Goal: Find contact information: Find contact information

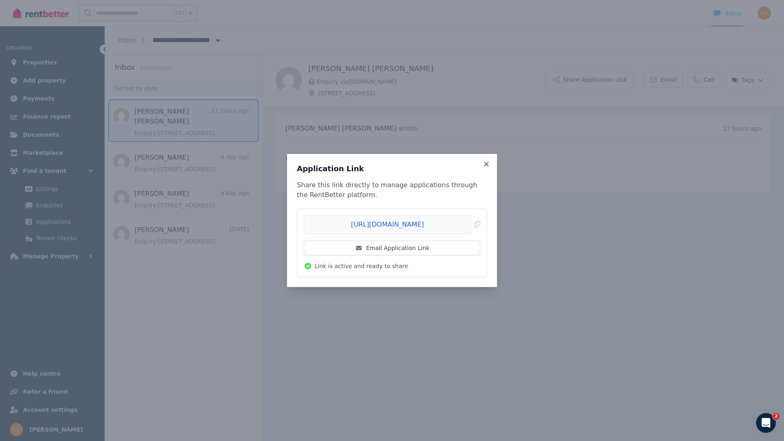
click at [488, 163] on icon at bounding box center [486, 164] width 5 height 5
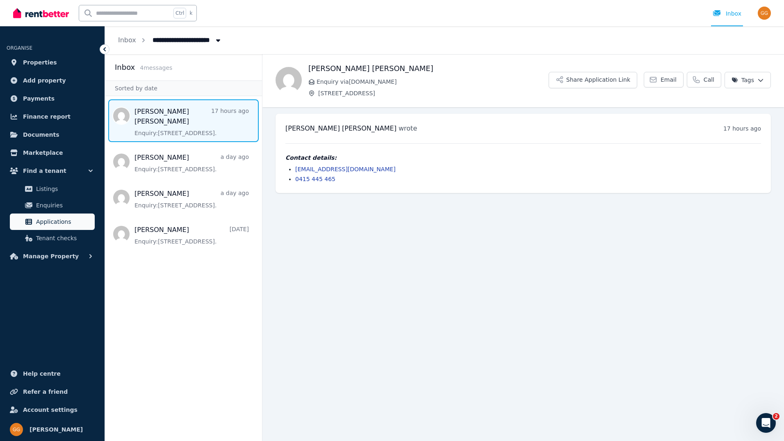
click at [46, 222] on span "Applications" at bounding box center [63, 222] width 55 height 10
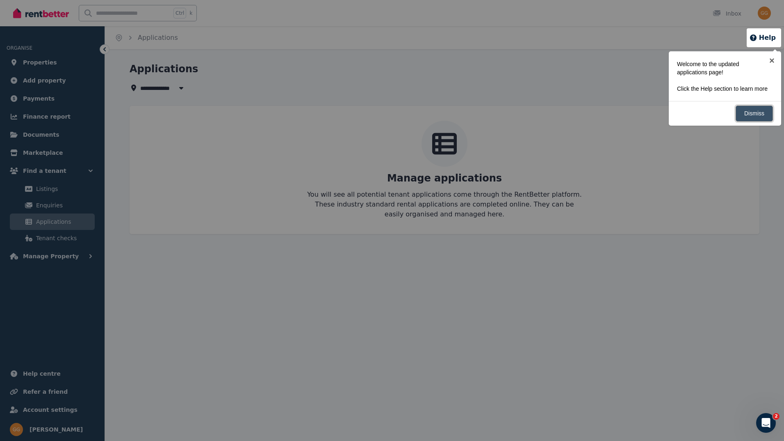
click at [744, 112] on link "Dismiss" at bounding box center [754, 113] width 37 height 16
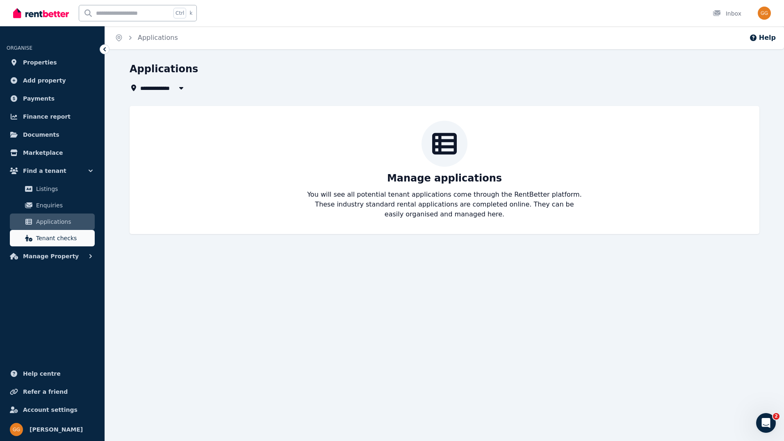
click at [55, 235] on span "Tenant checks" at bounding box center [63, 238] width 55 height 10
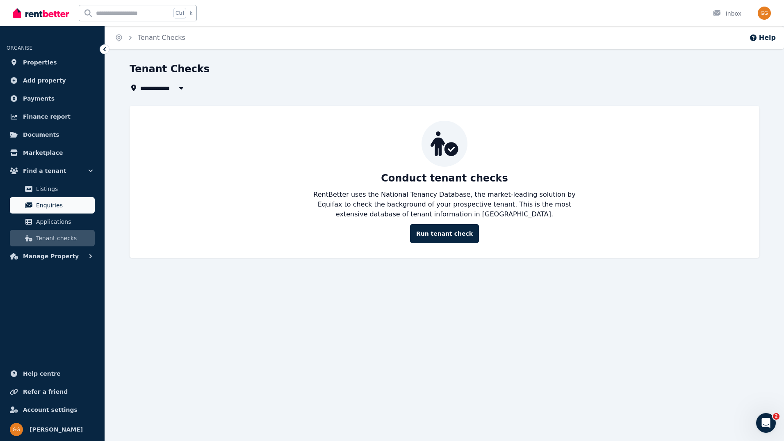
click at [50, 203] on span "Enquiries" at bounding box center [63, 205] width 55 height 10
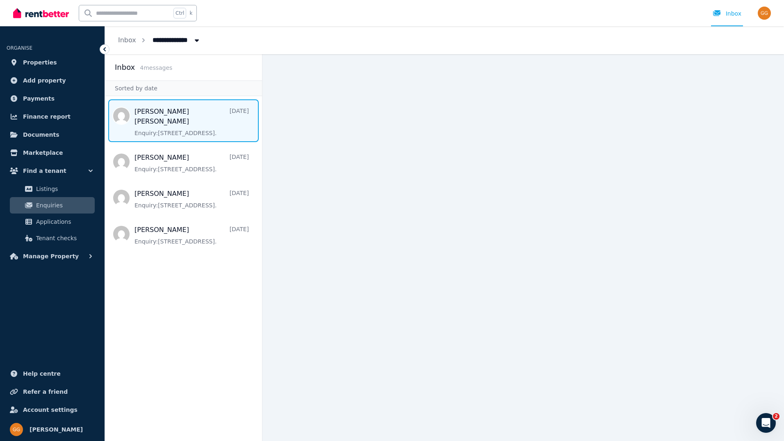
click at [181, 121] on span "Message list" at bounding box center [183, 120] width 157 height 43
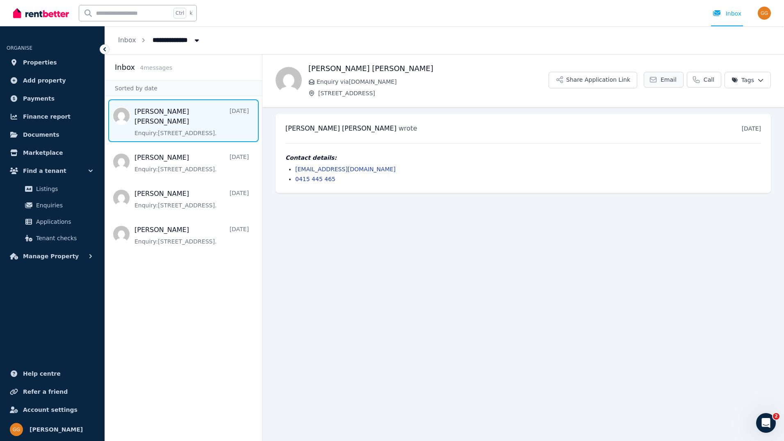
click at [656, 81] on icon at bounding box center [653, 79] width 8 height 8
click at [675, 83] on span "Email" at bounding box center [669, 79] width 16 height 8
click at [563, 78] on icon "button" at bounding box center [560, 79] width 6 height 6
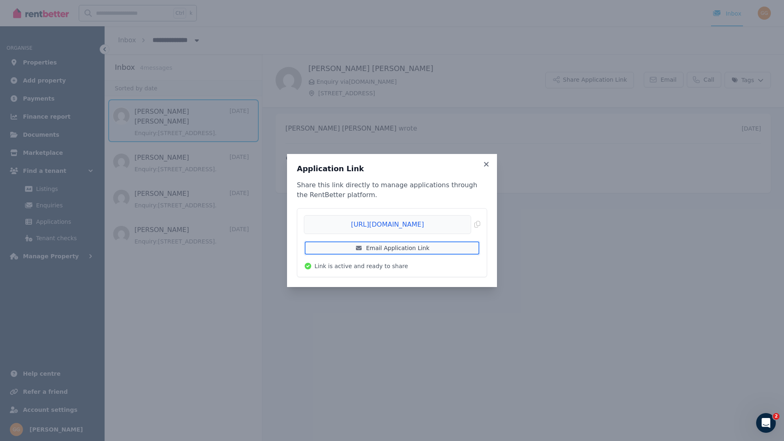
click at [418, 250] on link "Email Application Link" at bounding box center [392, 247] width 176 height 15
click at [310, 167] on h3 "Application Link" at bounding box center [392, 169] width 190 height 10
click at [487, 162] on icon at bounding box center [486, 163] width 8 height 7
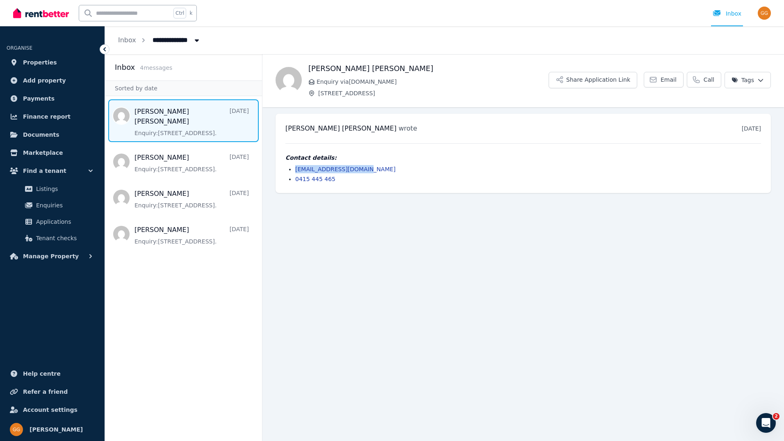
drag, startPoint x: 371, startPoint y: 168, endPoint x: 296, endPoint y: 173, distance: 74.8
click at [296, 173] on li "[EMAIL_ADDRESS][DOMAIN_NAME]" at bounding box center [528, 169] width 466 height 8
copy link "[EMAIL_ADDRESS][DOMAIN_NAME]"
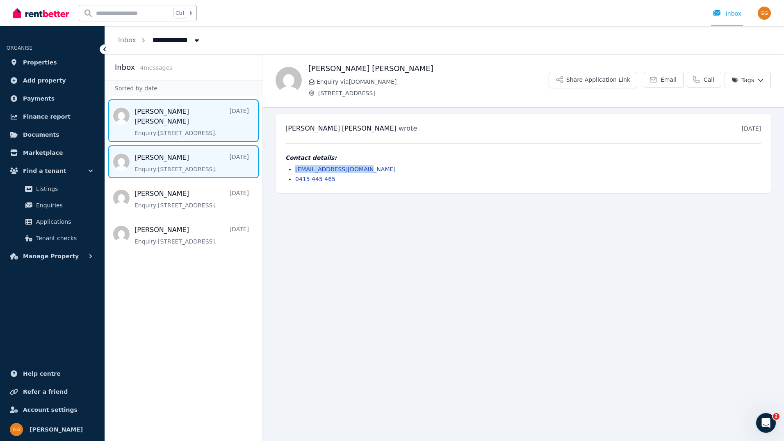
click at [179, 162] on span "Message list" at bounding box center [183, 161] width 157 height 33
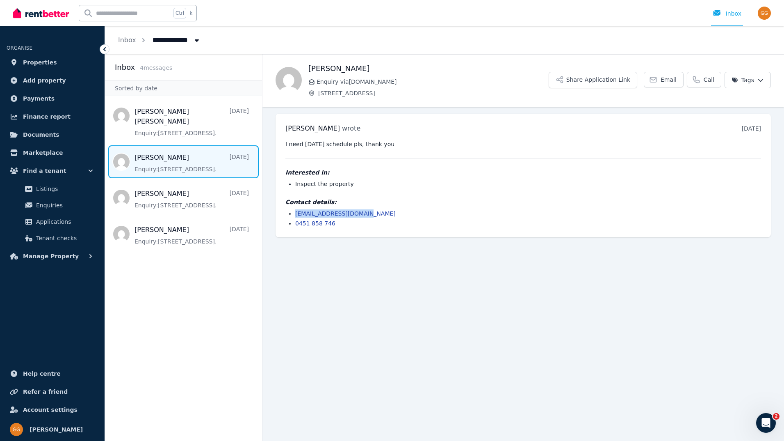
drag, startPoint x: 368, startPoint y: 214, endPoint x: 295, endPoint y: 214, distance: 73.0
click at [295, 214] on ul "[EMAIL_ADDRESS][DOMAIN_NAME] 0451 858 746" at bounding box center [524, 218] width 476 height 18
copy link "[EMAIL_ADDRESS][DOMAIN_NAME]"
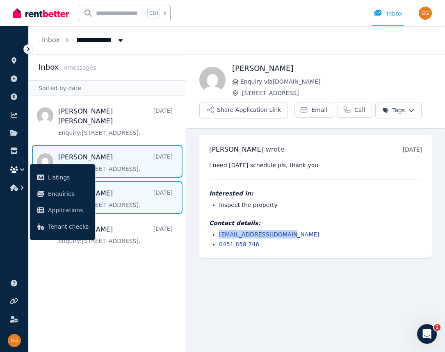
click at [124, 185] on span "Message list" at bounding box center [107, 197] width 157 height 33
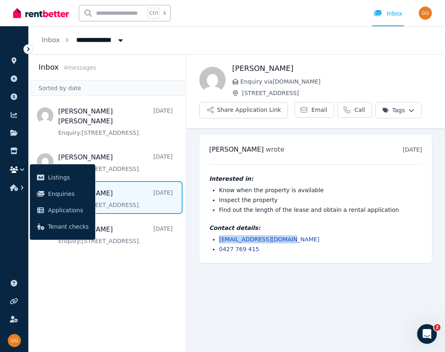
drag, startPoint x: 270, startPoint y: 241, endPoint x: 218, endPoint y: 242, distance: 52.1
click at [218, 242] on ul "[EMAIL_ADDRESS][DOMAIN_NAME] 0427 769 415" at bounding box center [315, 244] width 213 height 18
copy link "[EMAIL_ADDRESS][DOMAIN_NAME]"
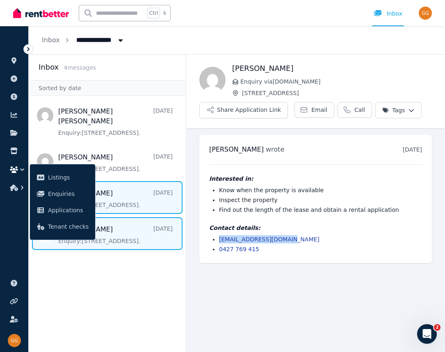
click at [138, 225] on span "Message list" at bounding box center [107, 233] width 157 height 33
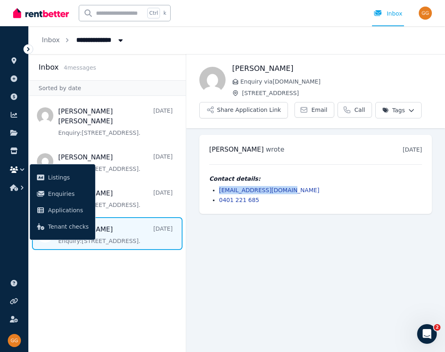
drag, startPoint x: 296, startPoint y: 189, endPoint x: 208, endPoint y: 188, distance: 88.2
click at [208, 188] on div "[PERSON_NAME] wrote [DATE] 4:39 pm on [DATE] Contact details: [EMAIL_ADDRESS][D…" at bounding box center [315, 174] width 233 height 79
copy link "[EMAIL_ADDRESS][DOMAIN_NAME]"
click at [218, 263] on main "Back [PERSON_NAME] Enquiry via [DOMAIN_NAME] [STREET_ADDRESS] Application Link …" at bounding box center [315, 203] width 259 height 298
click at [171, 271] on aside "Inbox 4 message s Sorted by date [PERSON_NAME] [PERSON_NAME] [DATE] Enquiry: [S…" at bounding box center [108, 203] width 158 height 298
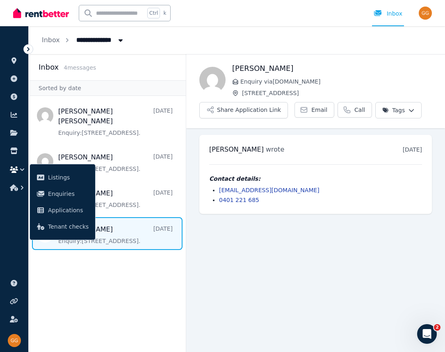
click at [223, 254] on main "Back [PERSON_NAME] Enquiry via [DOMAIN_NAME] [STREET_ADDRESS] Application Link …" at bounding box center [315, 203] width 259 height 298
